Goal: Task Accomplishment & Management: Use online tool/utility

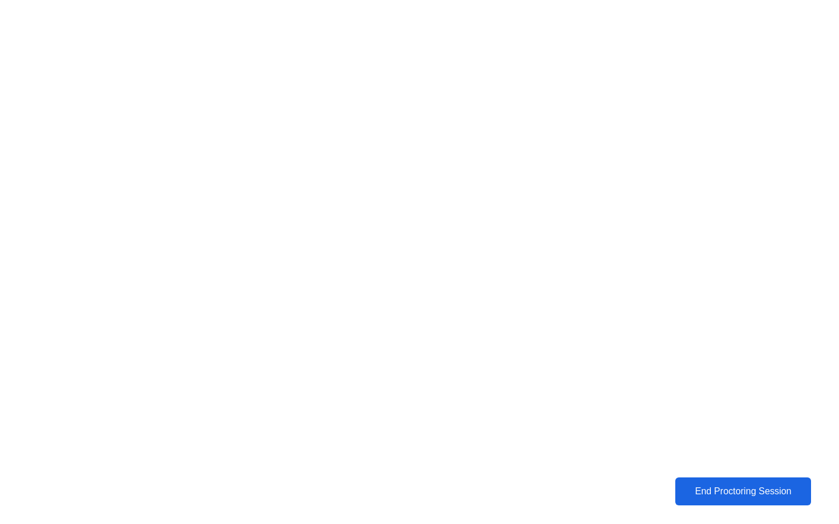
click at [701, 499] on button "End Proctoring Session" at bounding box center [743, 492] width 136 height 28
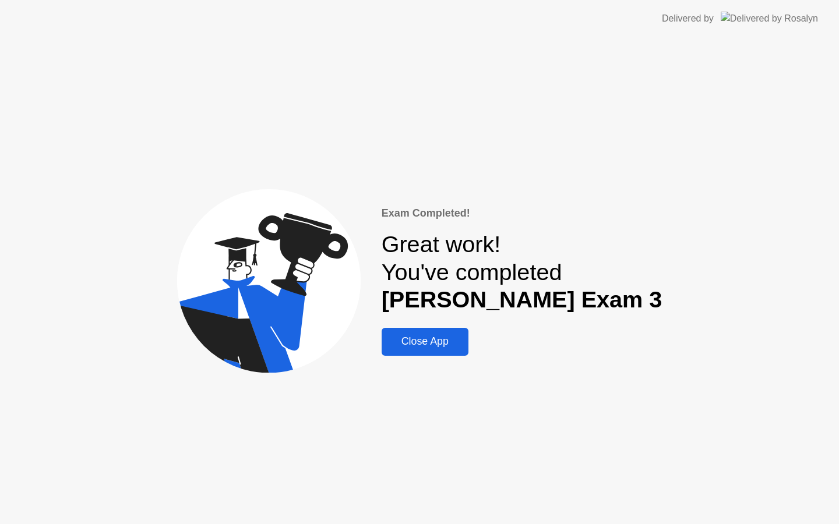
click at [447, 337] on div "Close App" at bounding box center [425, 342] width 80 height 12
